Goal: Navigation & Orientation: Find specific page/section

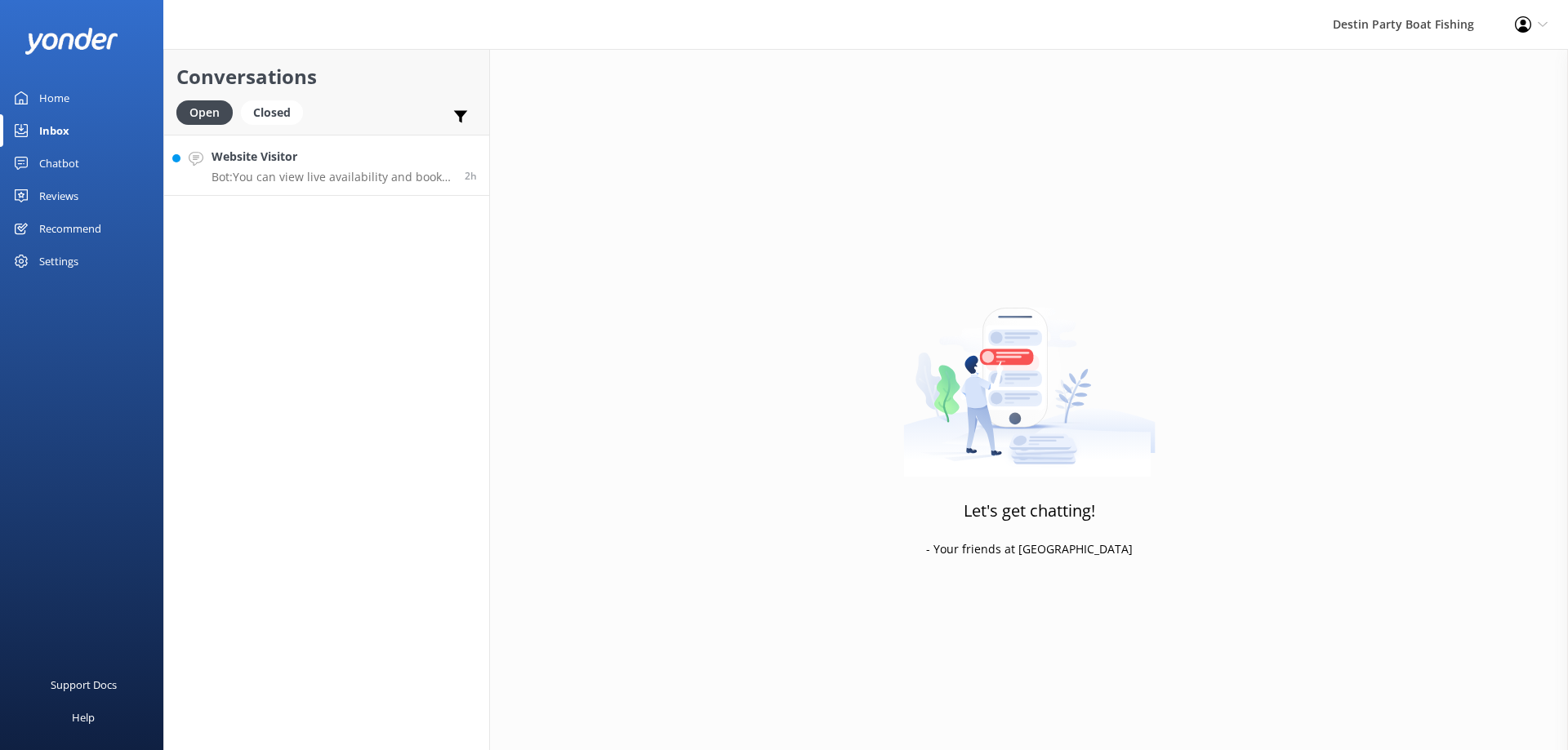
click at [280, 164] on h4 "Website Visitor" at bounding box center [332, 156] width 241 height 18
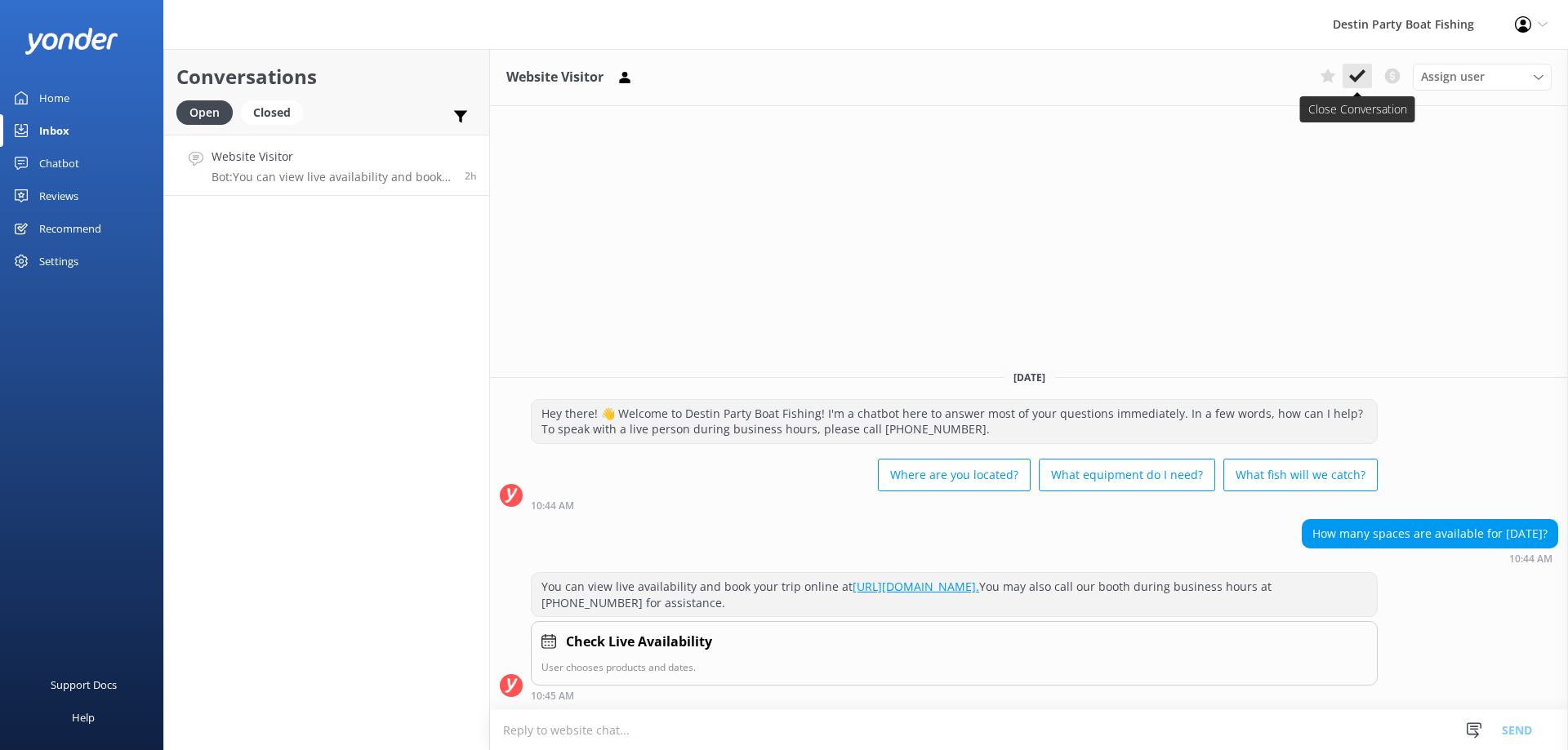
click at [1353, 83] on icon at bounding box center [1357, 75] width 16 height 16
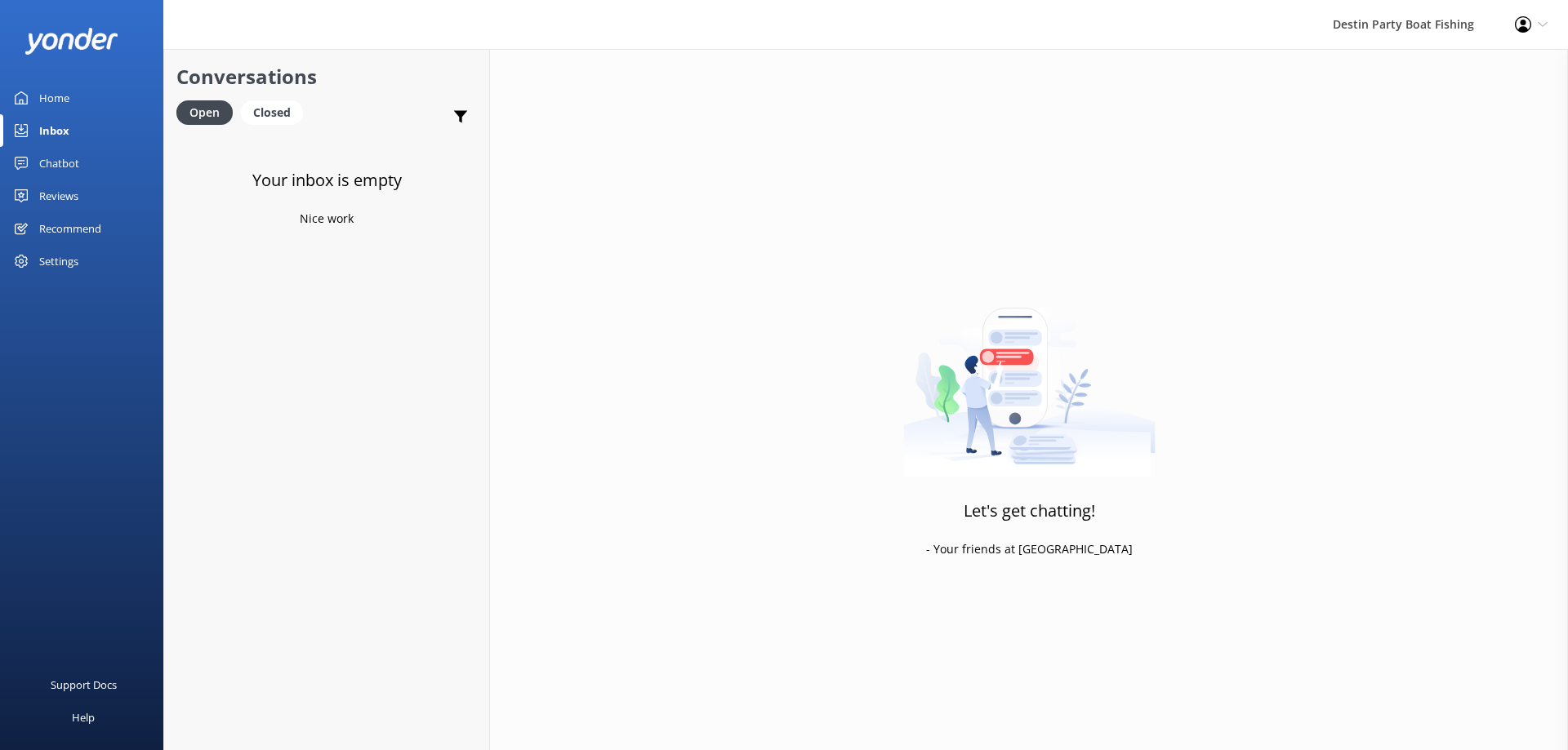
click at [64, 193] on div "Reviews" at bounding box center [59, 196] width 39 height 32
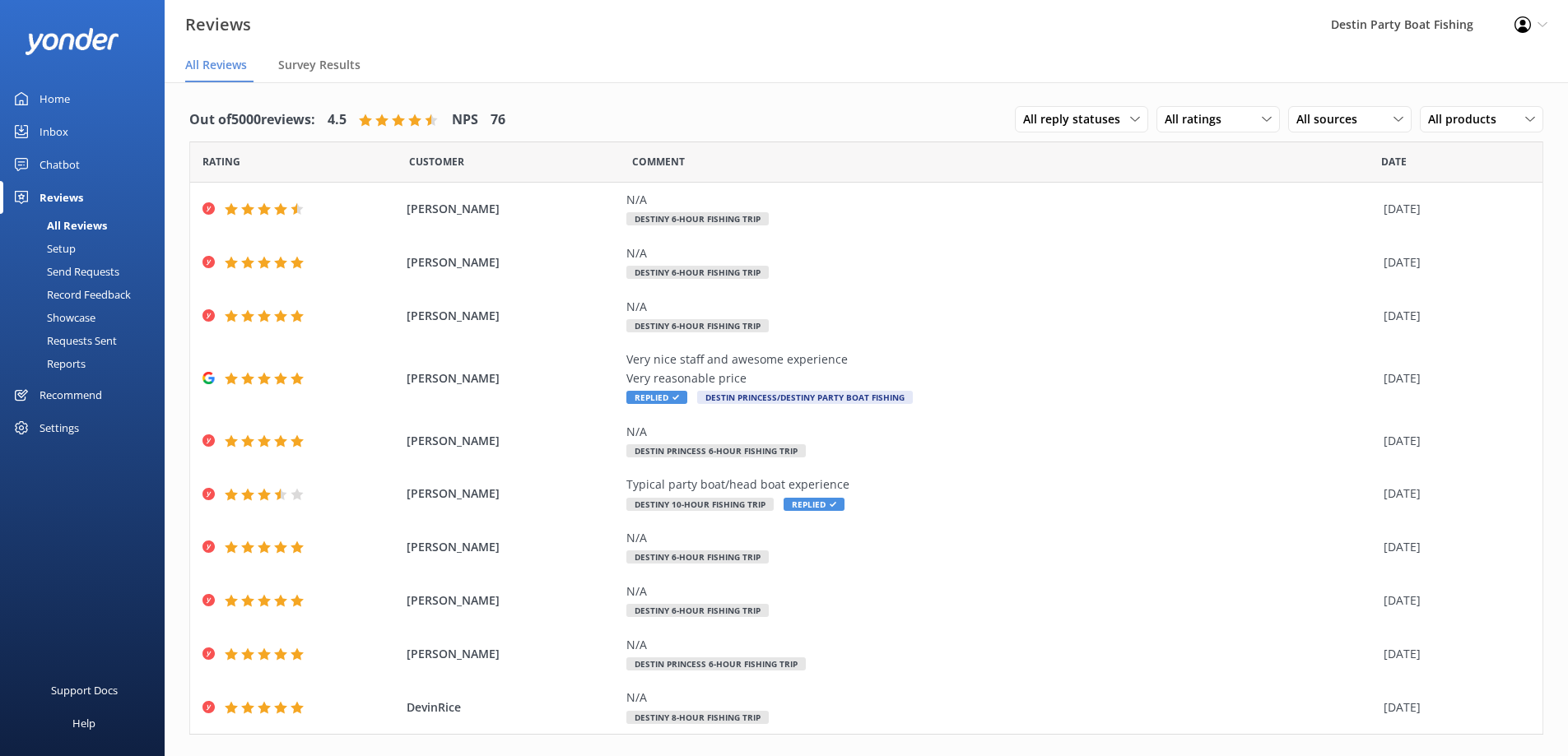
click at [59, 96] on div "Home" at bounding box center [54, 99] width 30 height 33
